Goal: Task Accomplishment & Management: Manage account settings

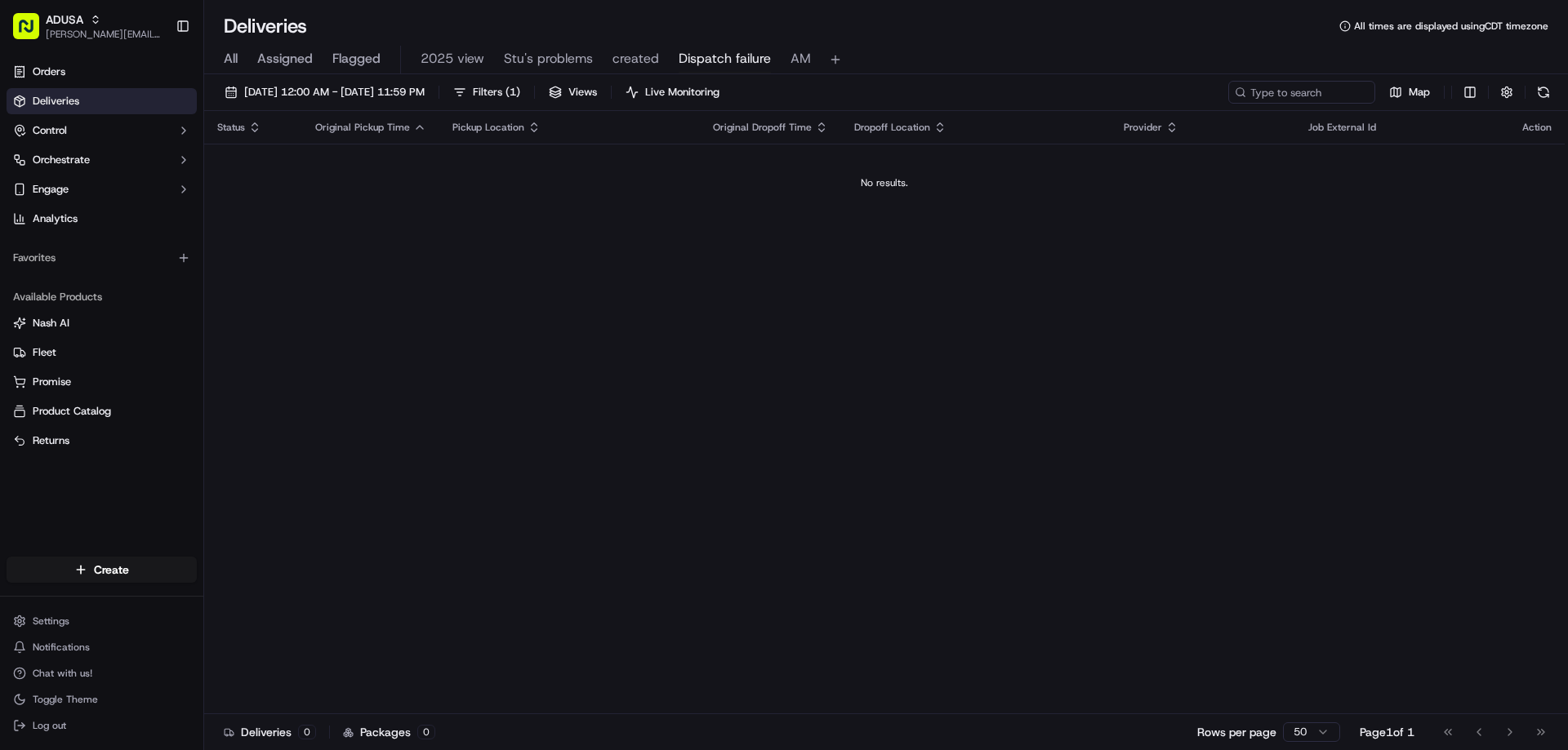
drag, startPoint x: 1329, startPoint y: 93, endPoint x: 223, endPoint y: 60, distance: 1106.5
click at [223, 60] on div "All Assigned Flagged 2025 view Stu's problems created Dispatch failure AM" at bounding box center [886, 60] width 1364 height 28
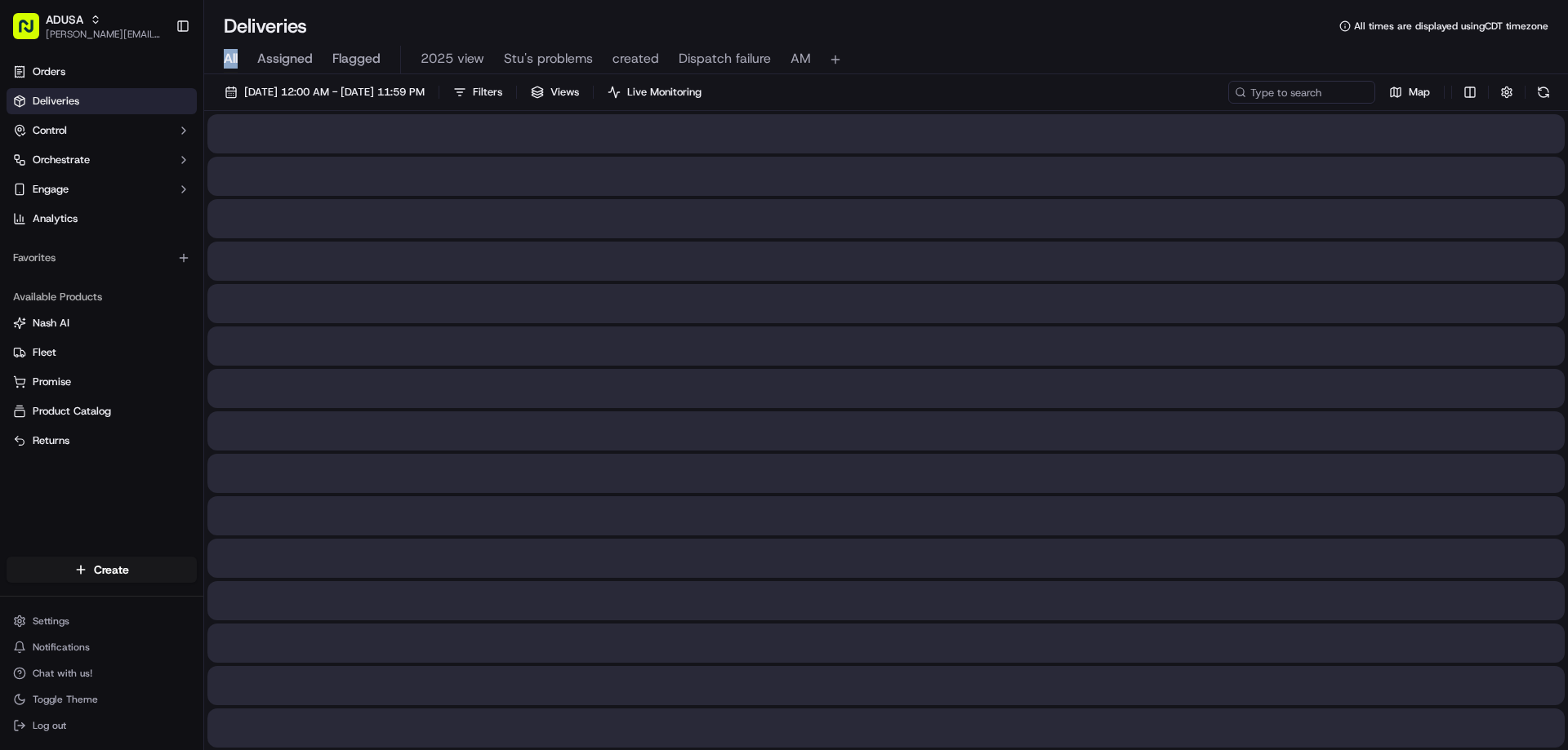
click at [229, 58] on span "All" at bounding box center [230, 58] width 14 height 19
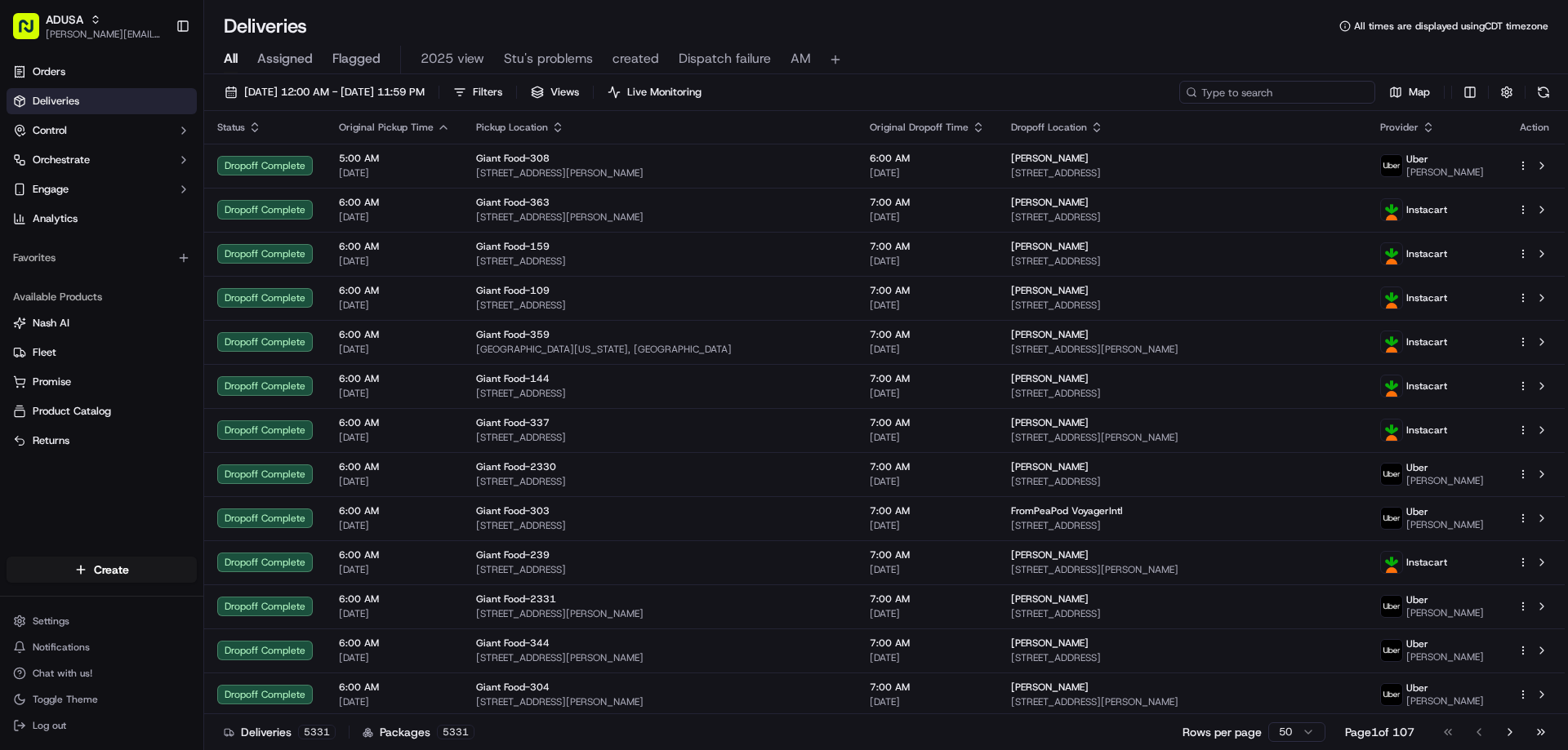
paste input "m713448473"
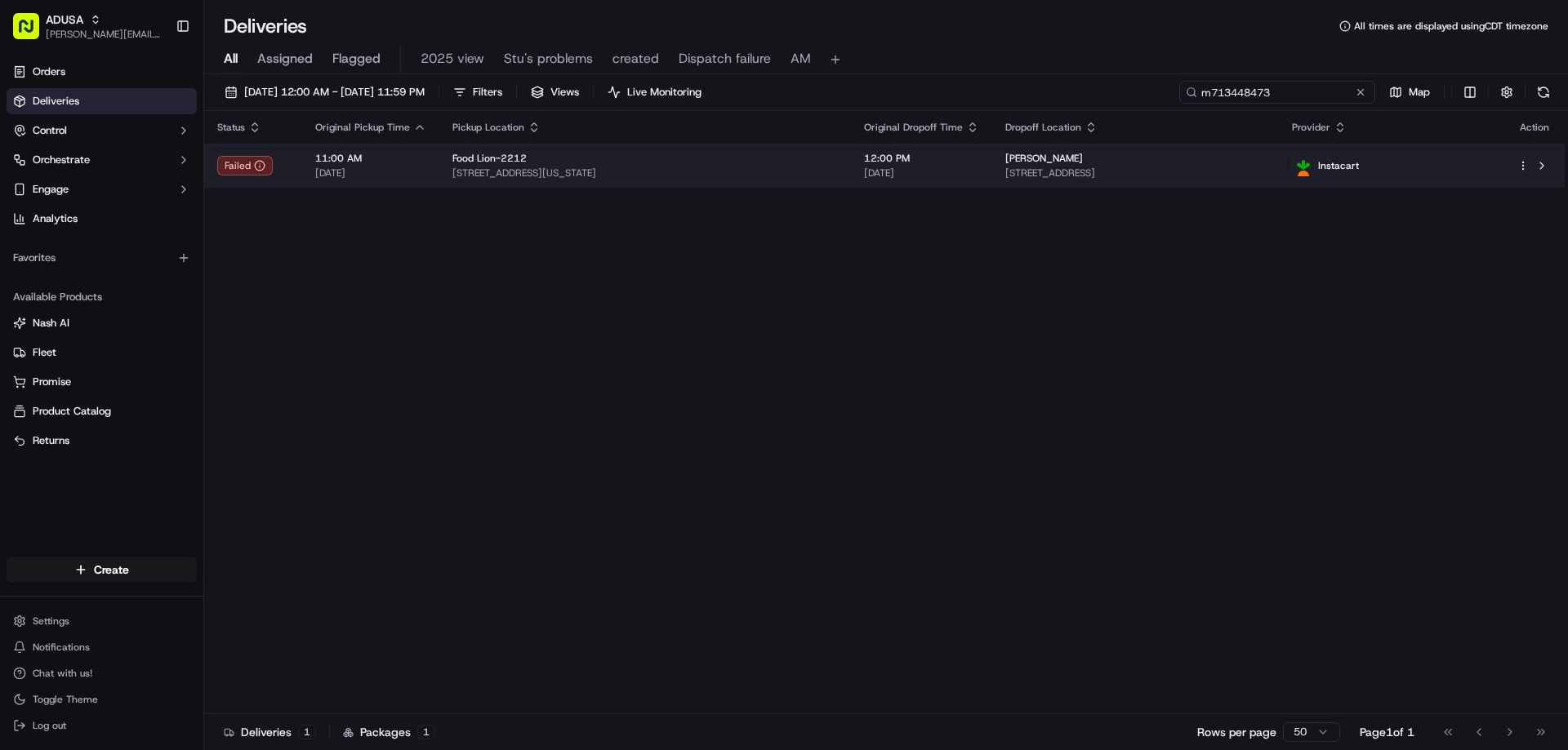
type input "m713448473"
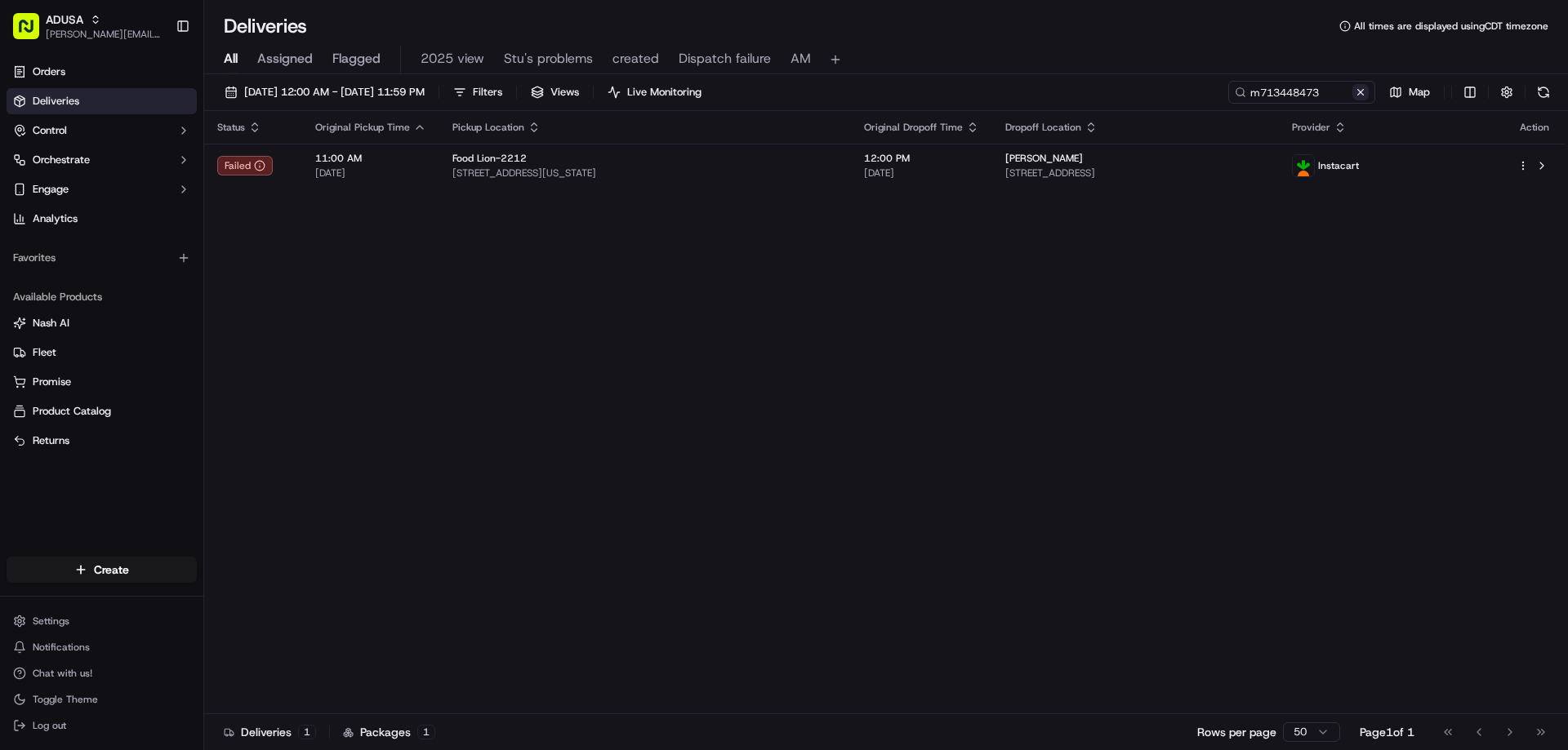
click at [1363, 93] on button at bounding box center [1361, 93] width 17 height 17
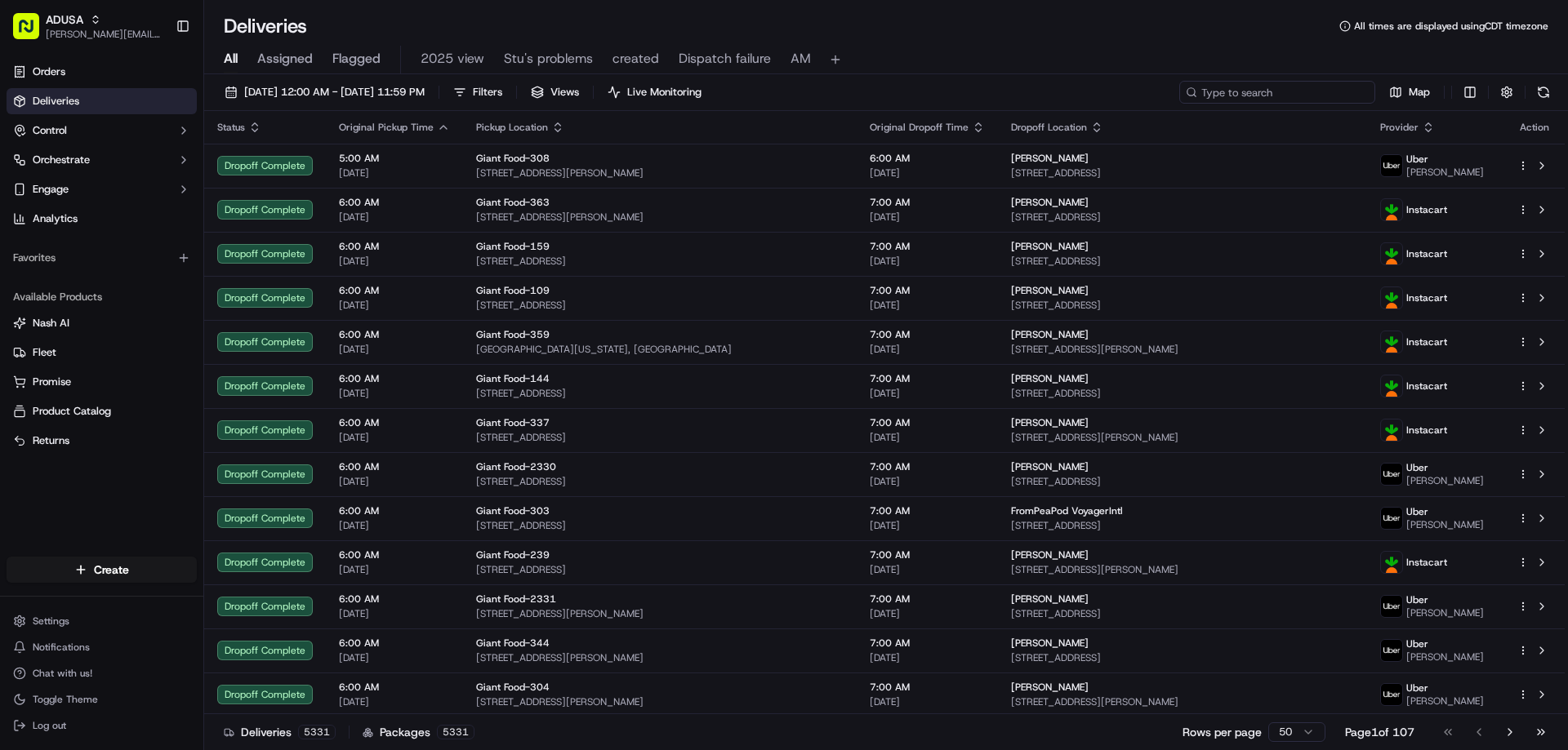
paste input "m714419394"
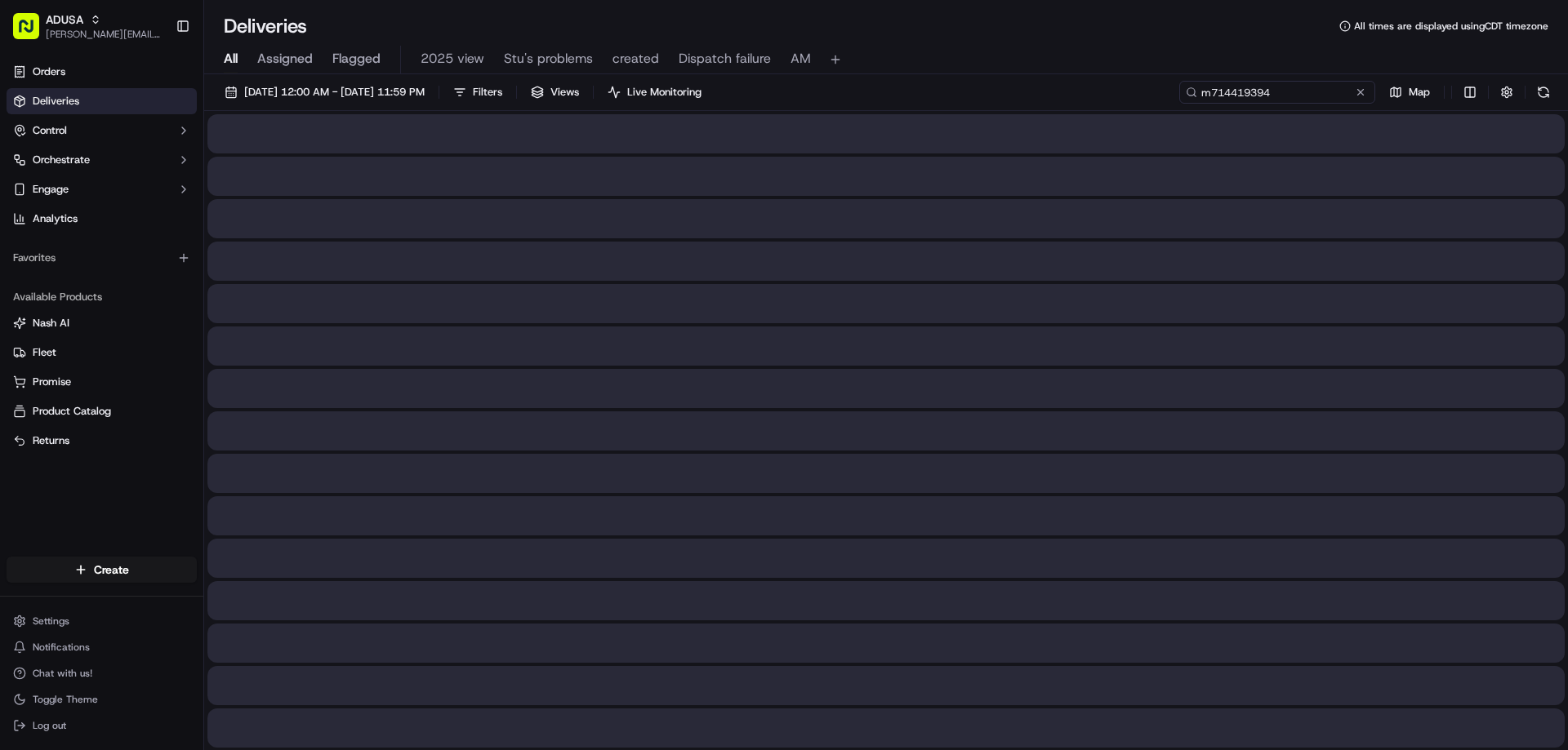
type input "m714419394"
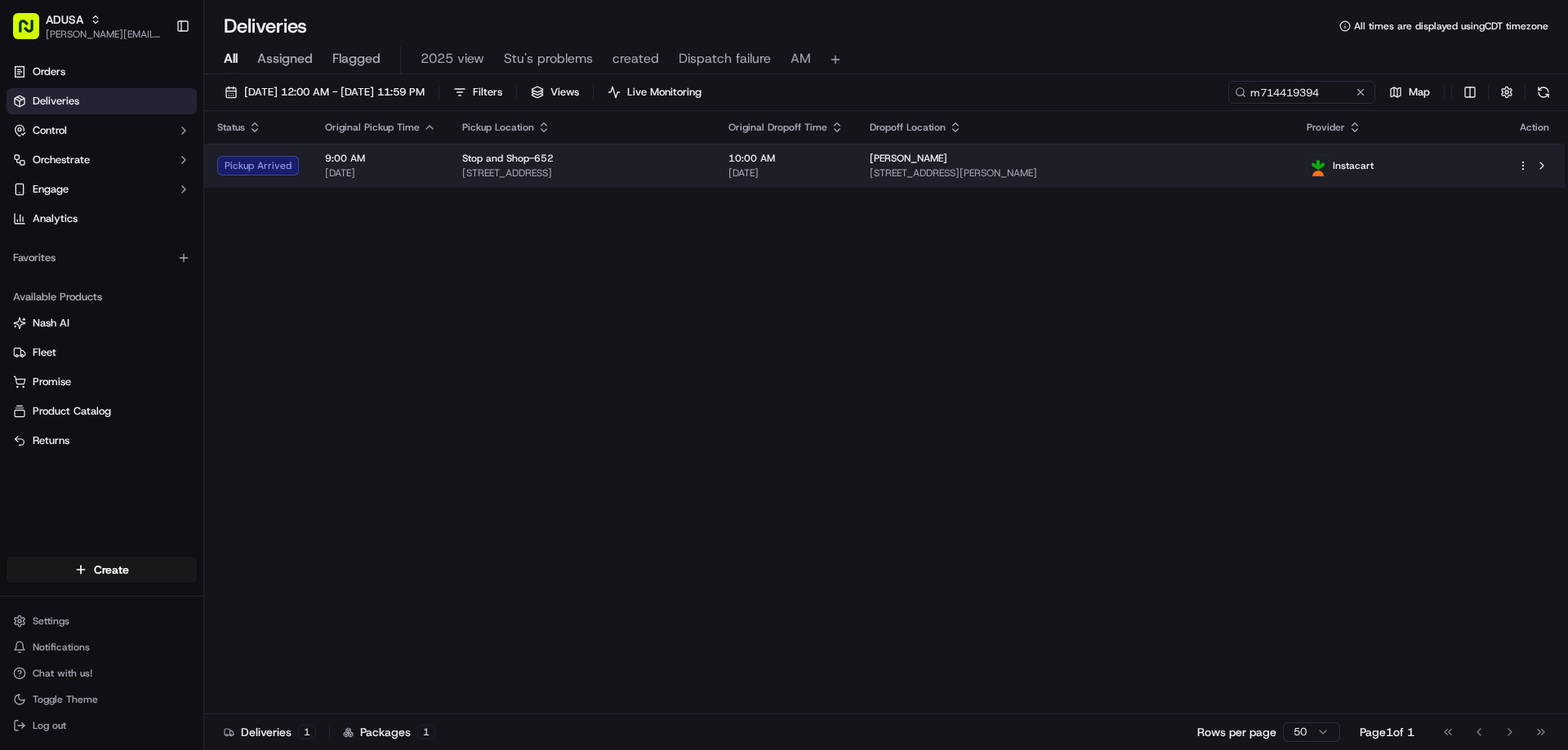
click at [1251, 165] on div "[PERSON_NAME]" at bounding box center [1075, 159] width 411 height 13
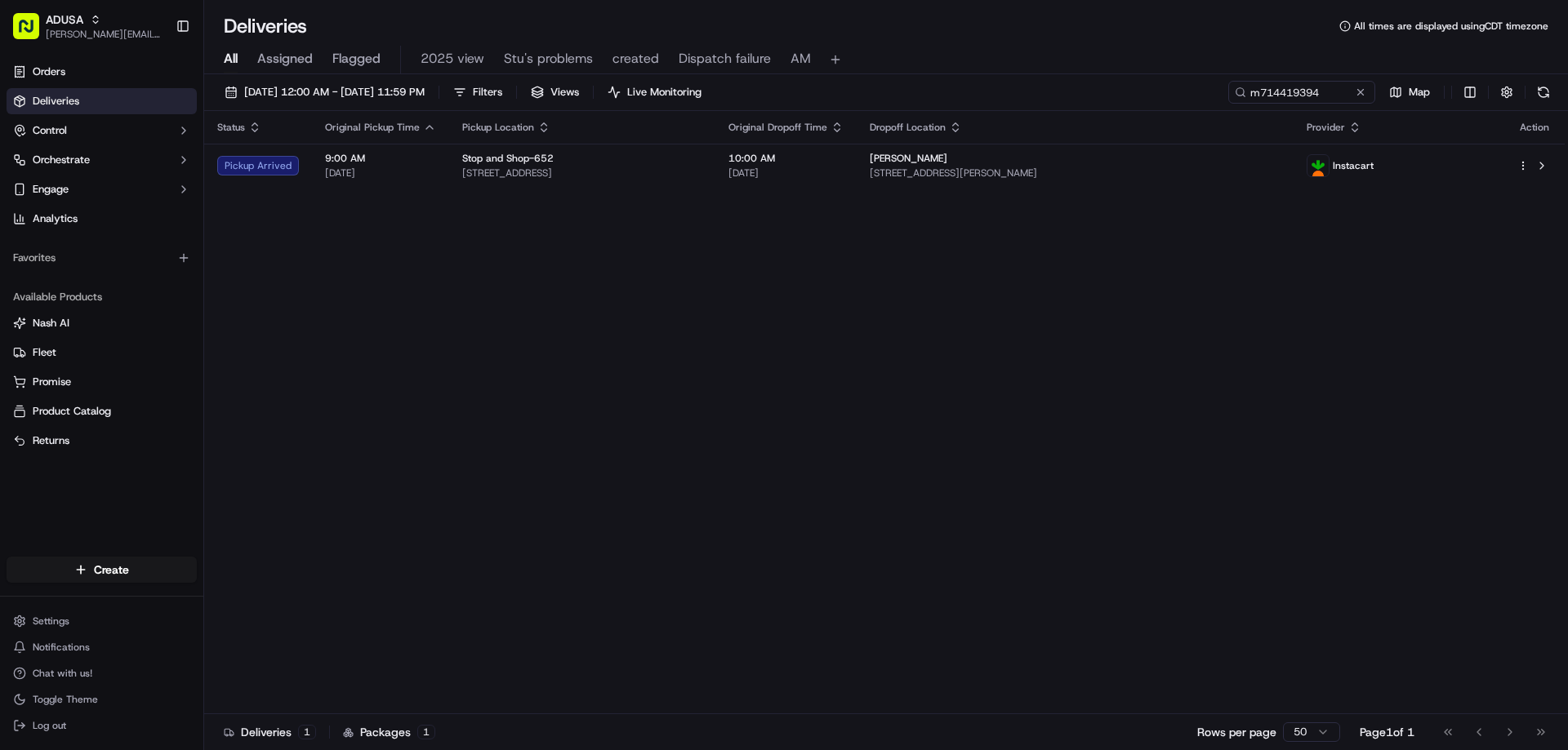
click at [1364, 95] on button at bounding box center [1361, 93] width 17 height 17
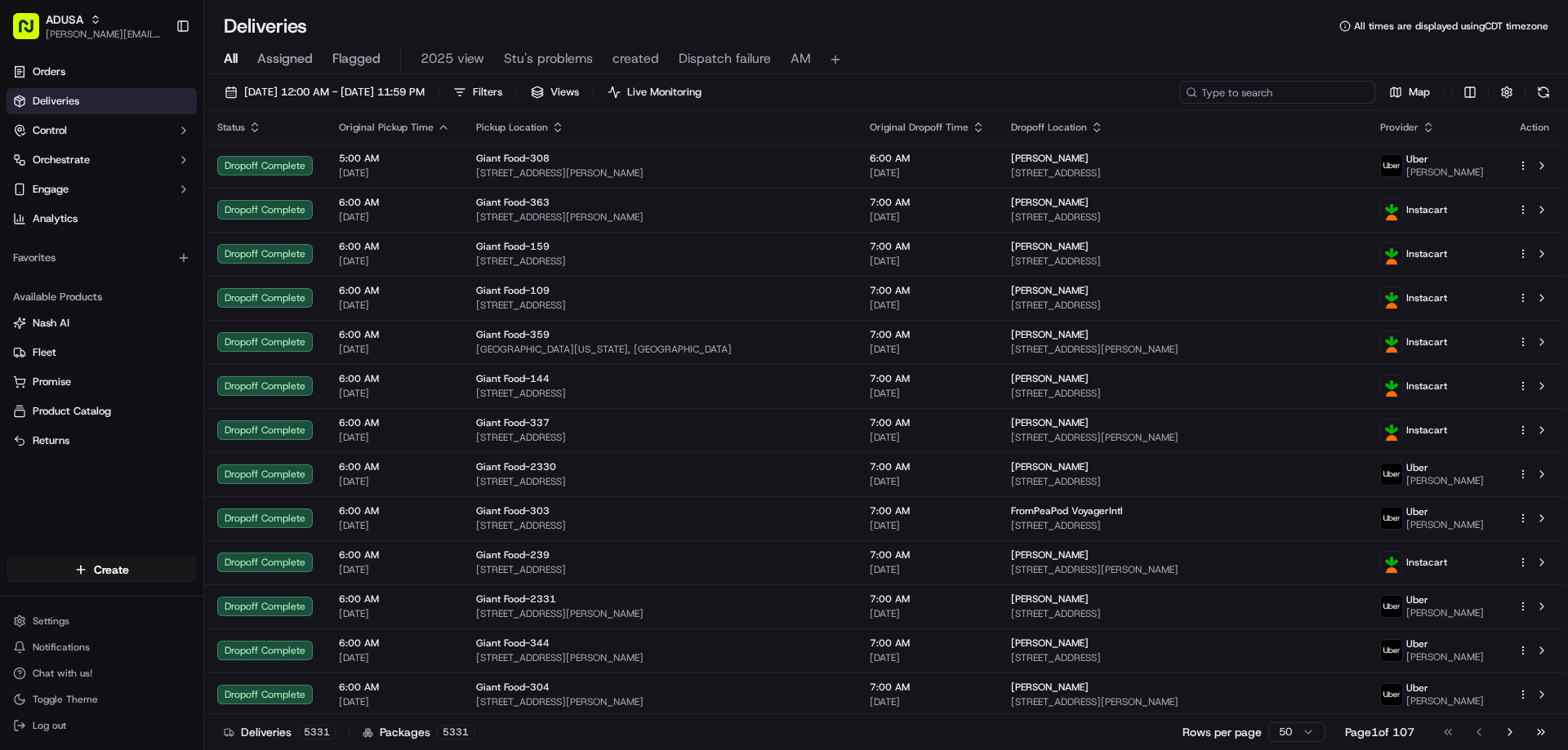
paste input "m715487338"
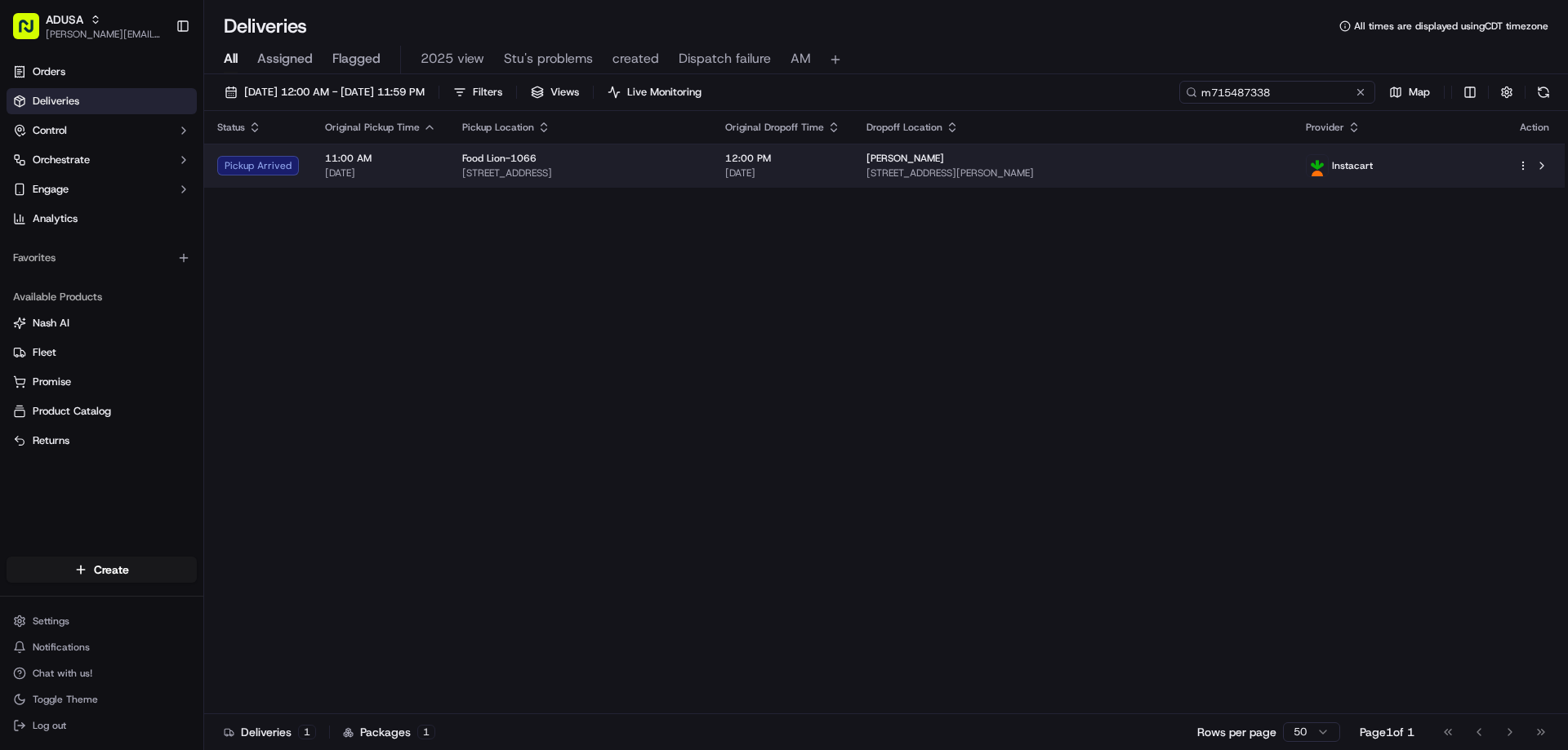
type input "m715487338"
click at [276, 169] on div "Pickup Arrived" at bounding box center [258, 165] width 82 height 19
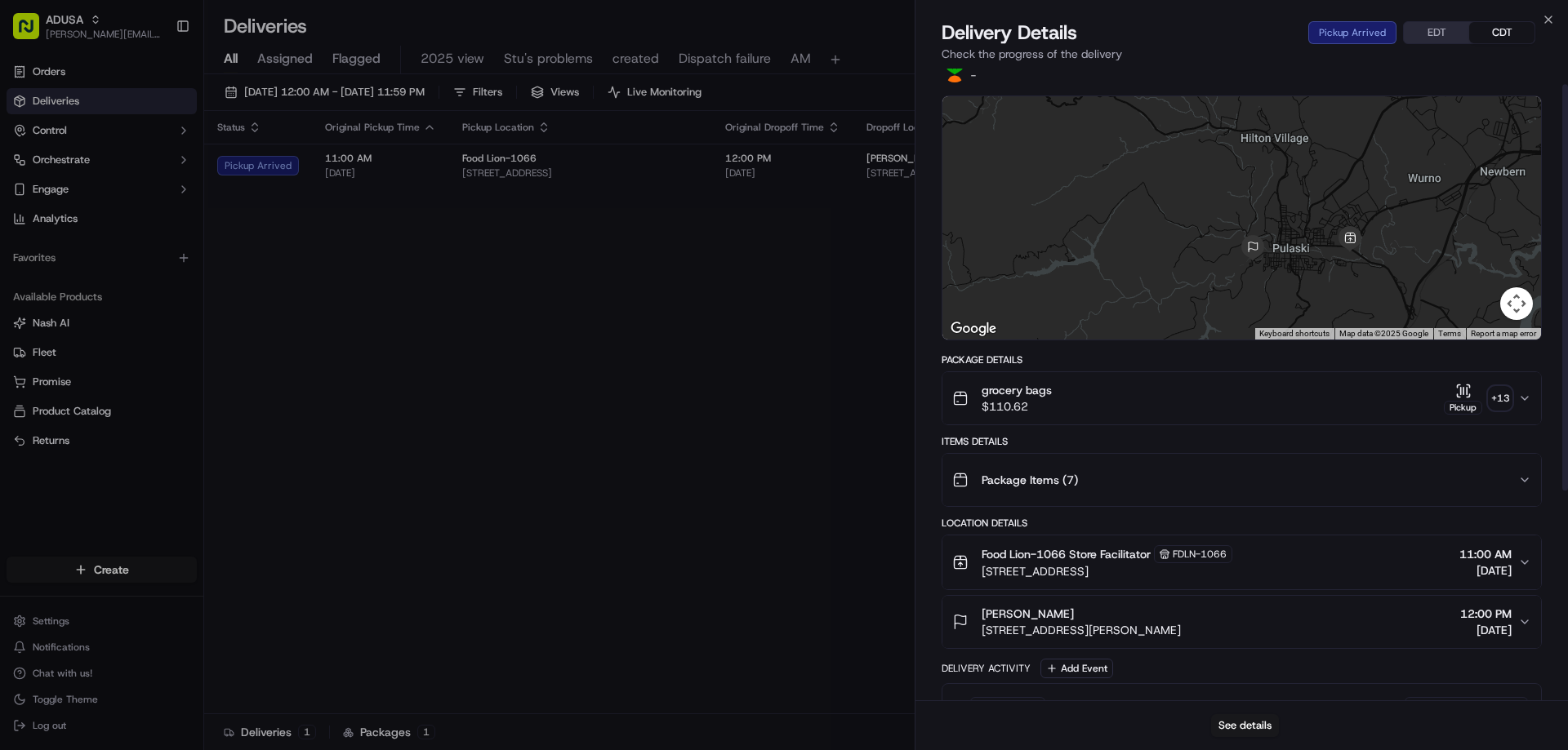
scroll to position [24, 0]
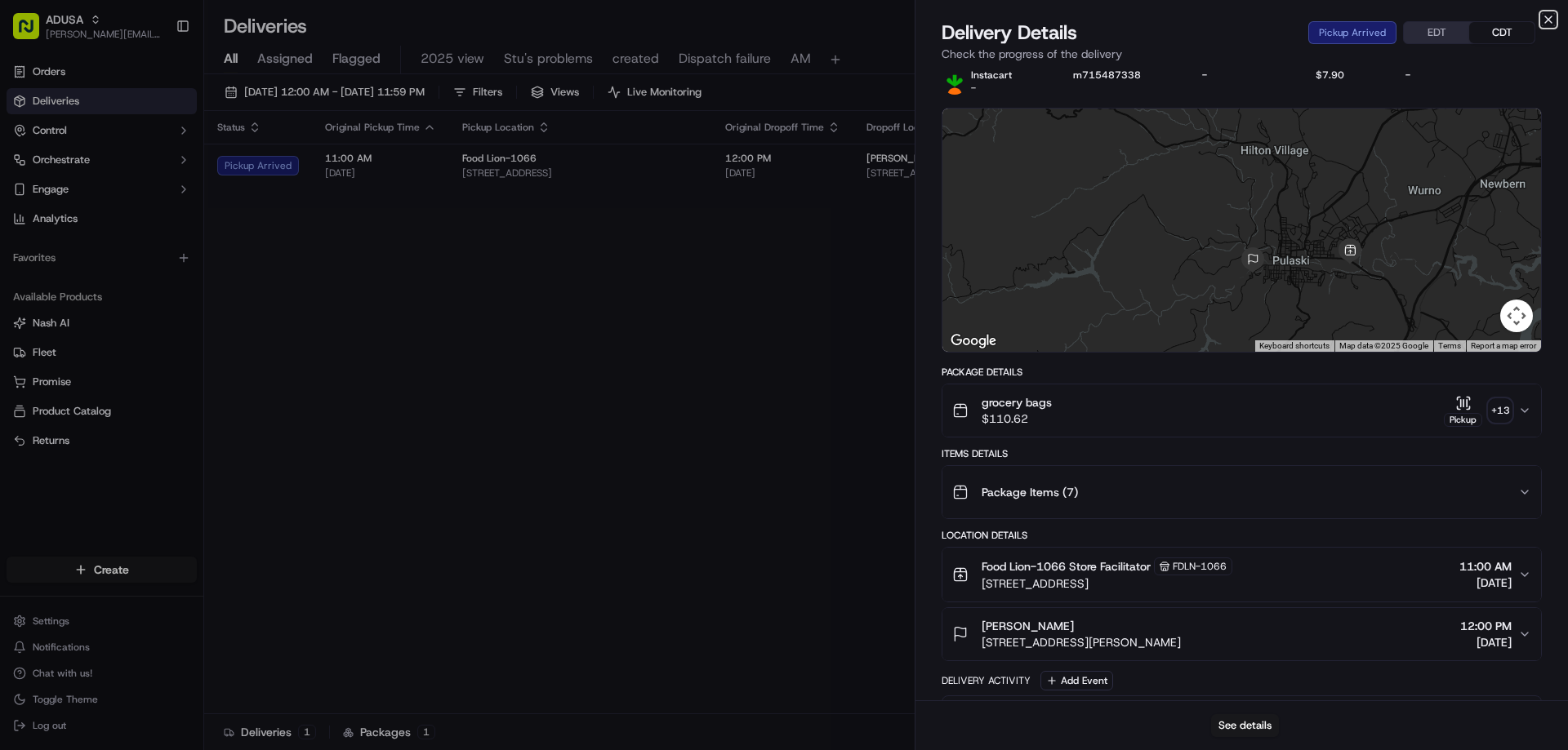
click at [1544, 18] on icon "button" at bounding box center [1549, 20] width 13 height 13
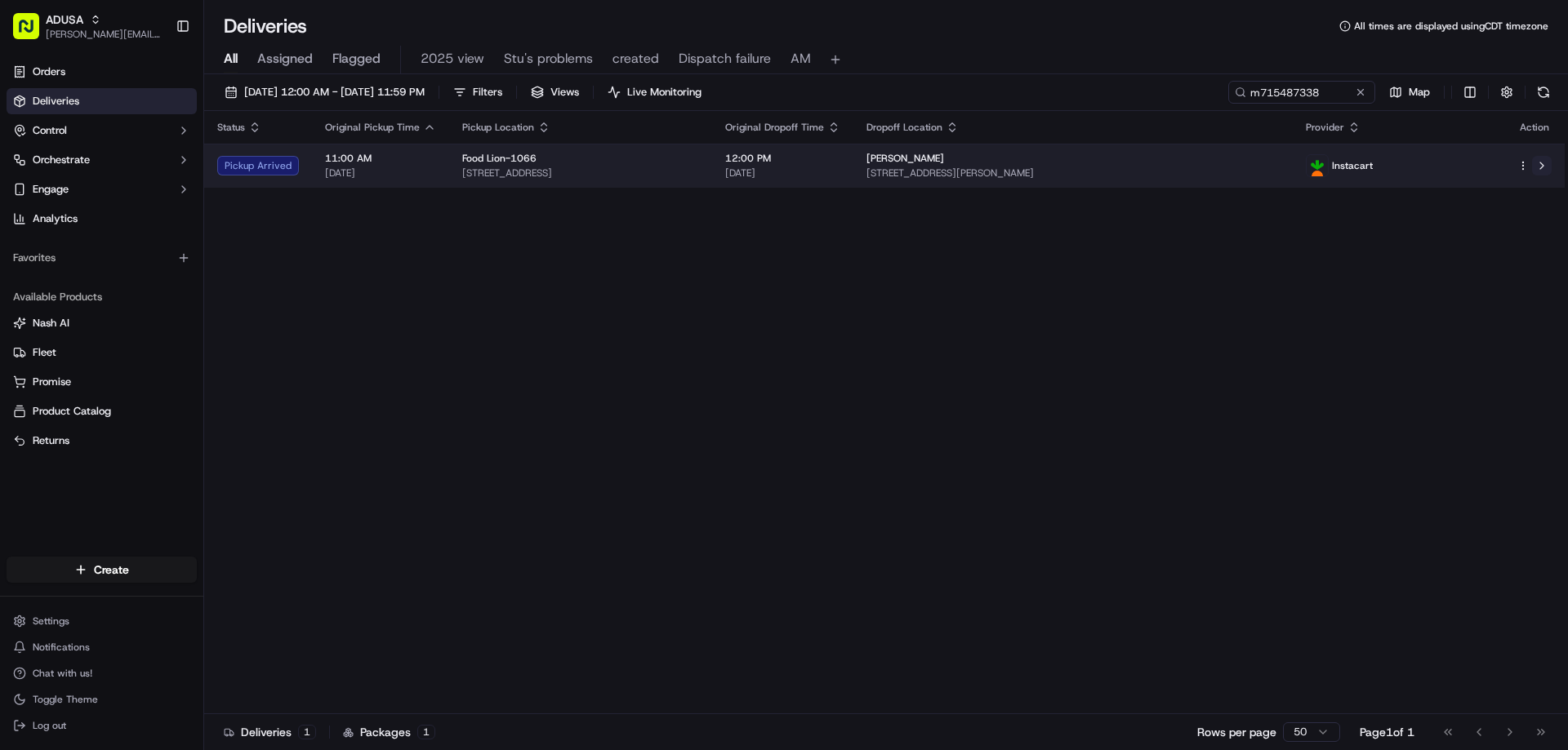
click at [1544, 161] on button at bounding box center [1541, 165] width 19 height 19
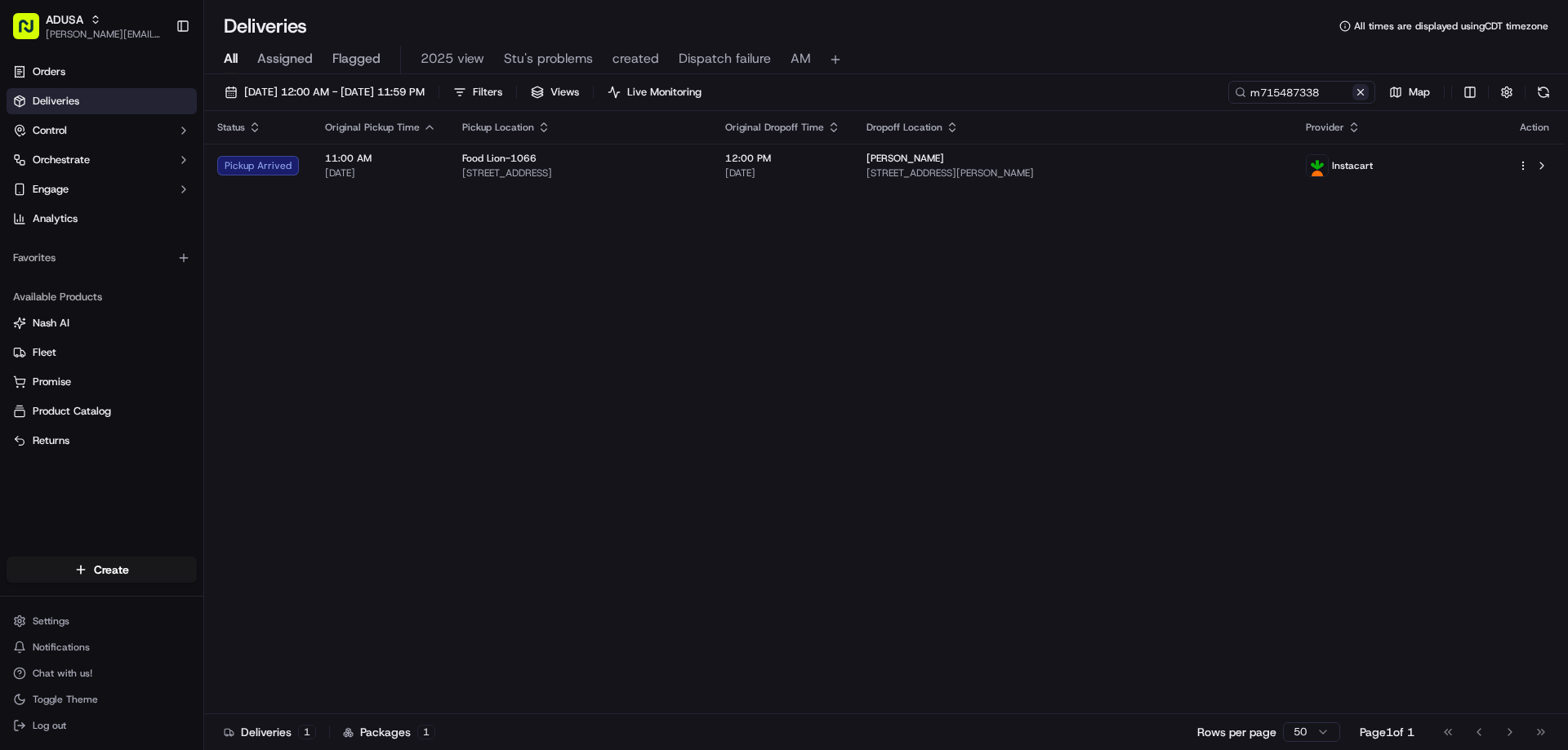
click at [1368, 88] on button at bounding box center [1361, 93] width 17 height 17
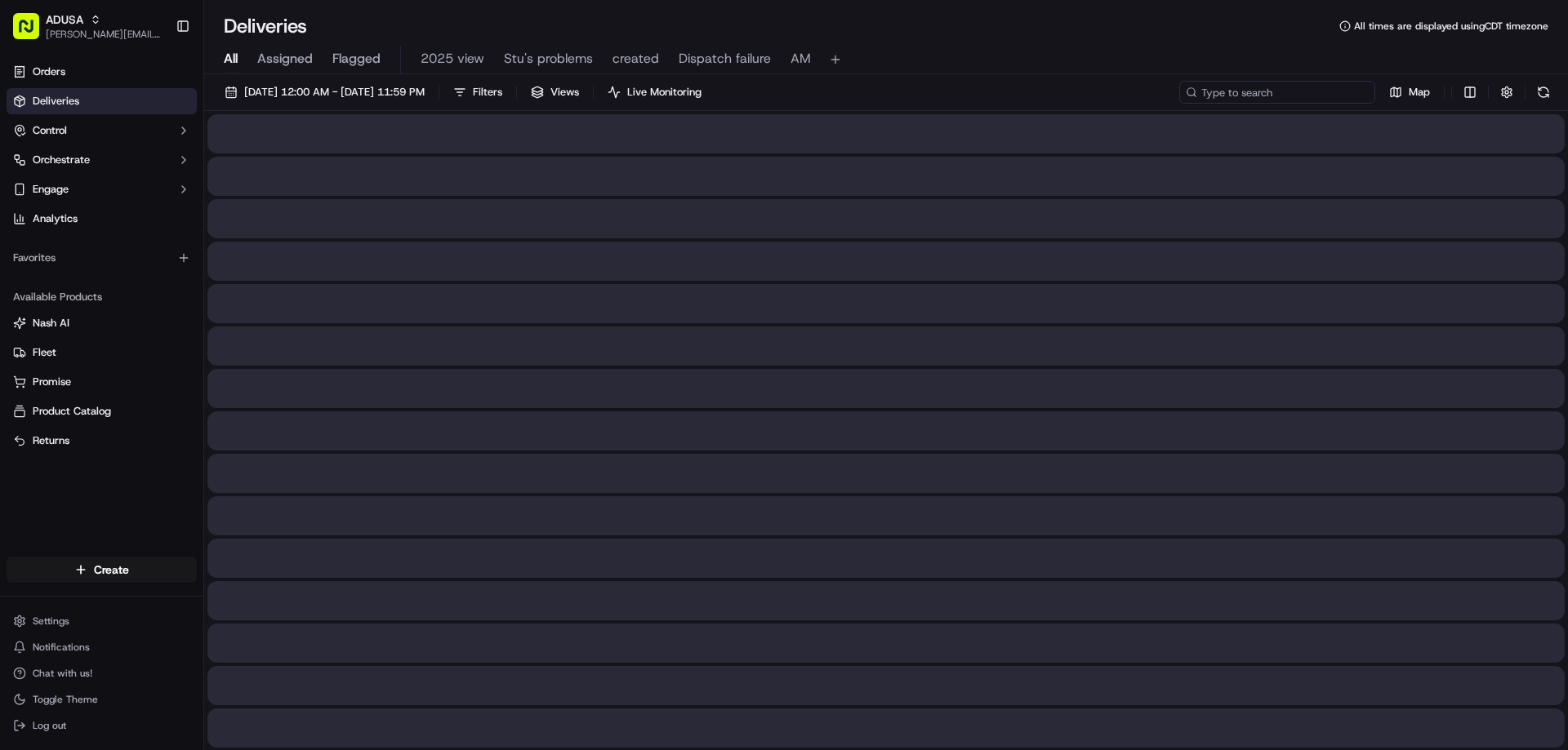
paste input "m716825071"
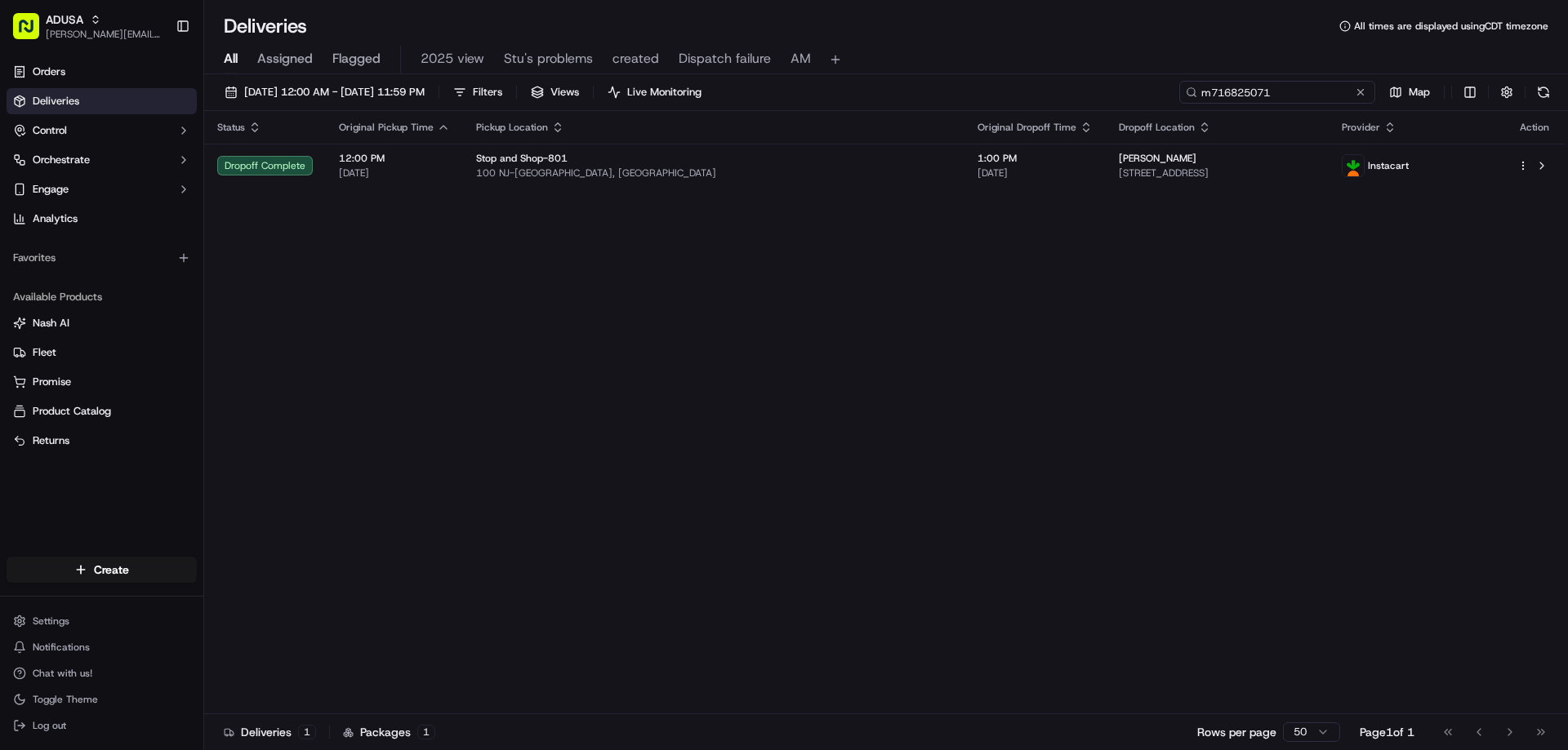
type input "m716825071"
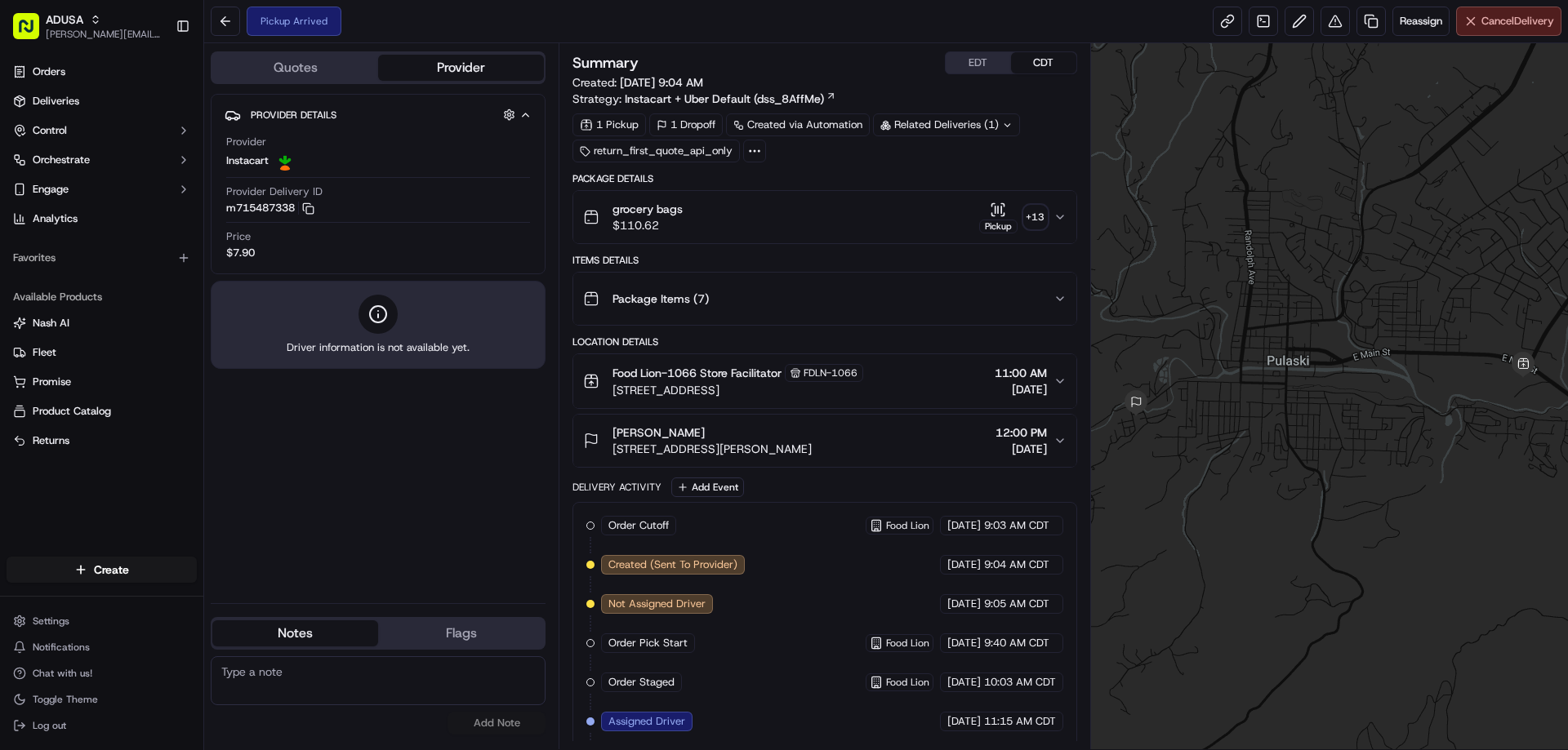
click at [1482, 23] on span "Cancel Delivery" at bounding box center [1517, 22] width 73 height 15
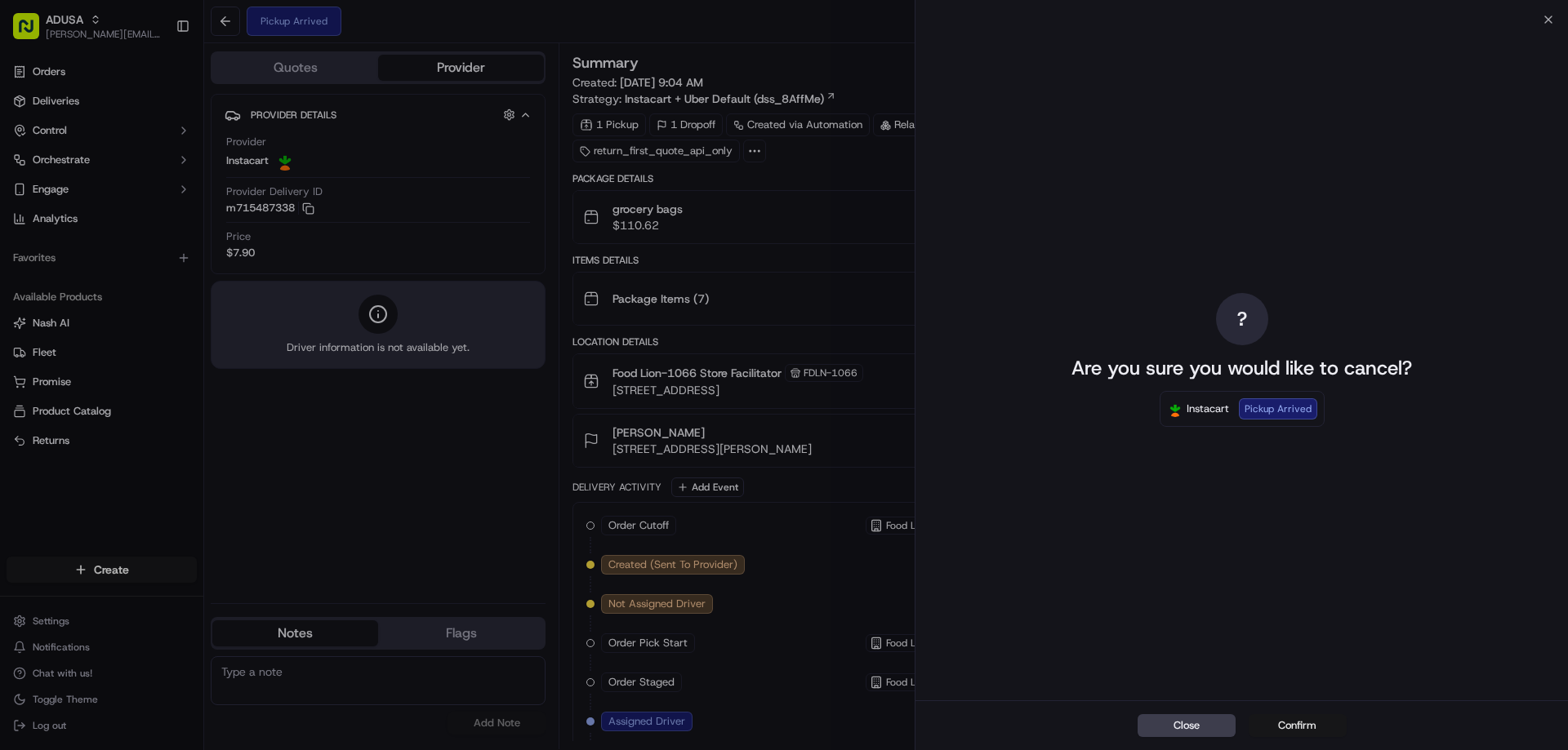
click at [1325, 727] on button "Confirm" at bounding box center [1297, 725] width 98 height 23
